Goal: Task Accomplishment & Management: Use online tool/utility

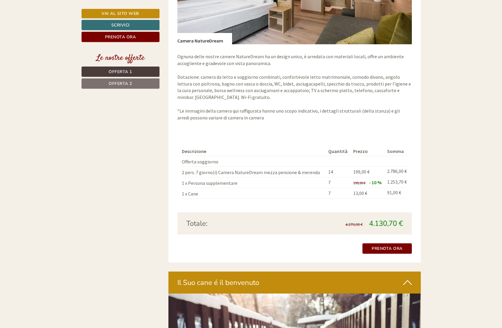
scroll to position [1092, 0]
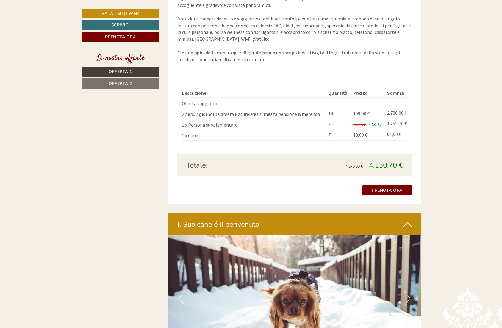
click at [311, 140] on div "Descrizione Quantità Prezzo Somma Offerta soggiorno 2 pers. 7 giorno(i) Camera …" at bounding box center [294, 114] width 234 height 79
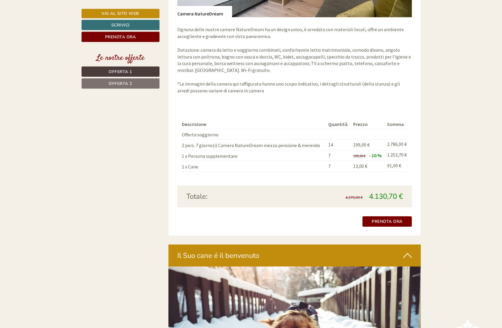
scroll to position [1031, 0]
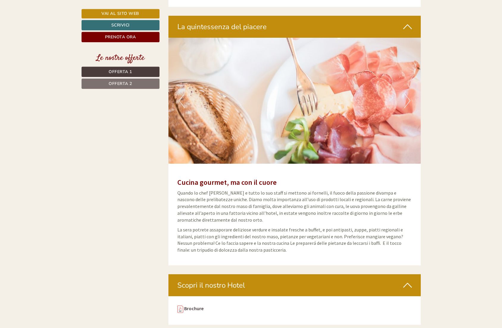
scroll to position [1820, 0]
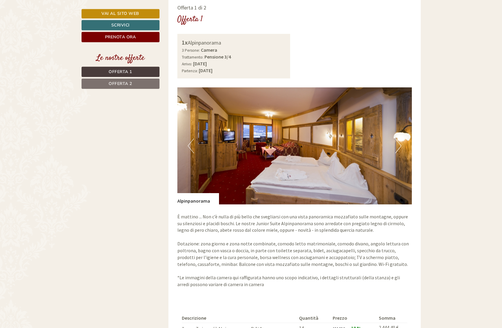
scroll to position [485, 0]
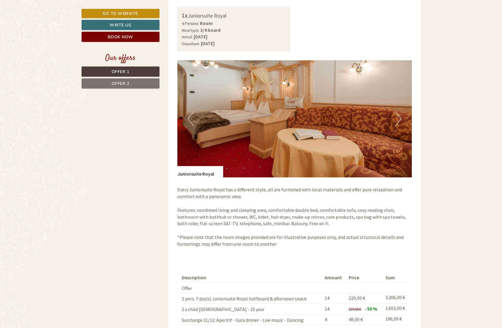
scroll to position [425, 0]
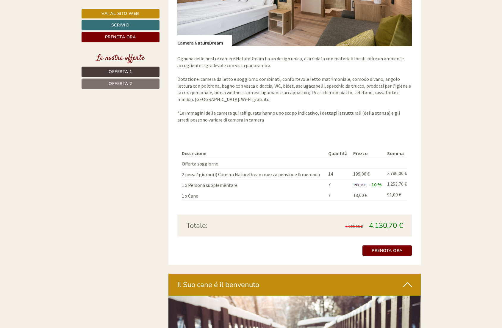
scroll to position [1092, 0]
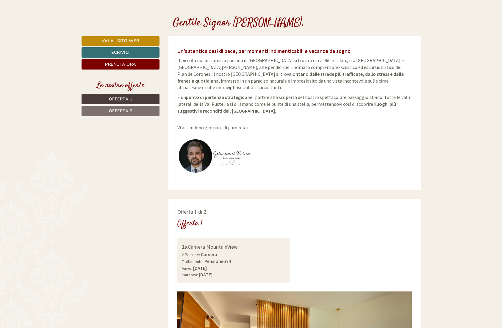
click at [399, 24] on div "Gentile Signor [PERSON_NAME]," at bounding box center [294, 22] width 261 height 30
